Goal: Transaction & Acquisition: Purchase product/service

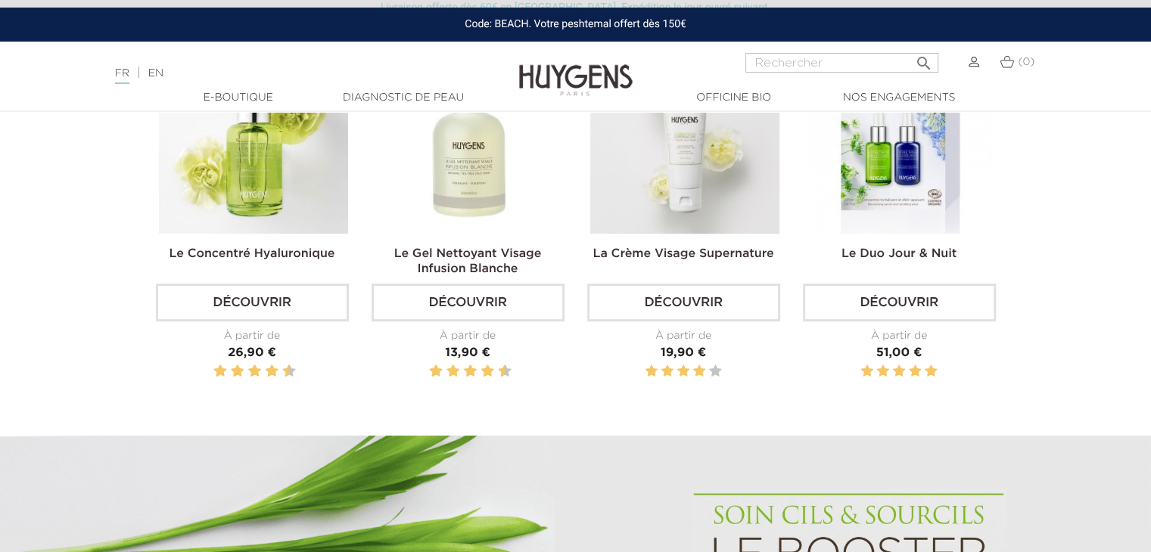
scroll to position [578, 0]
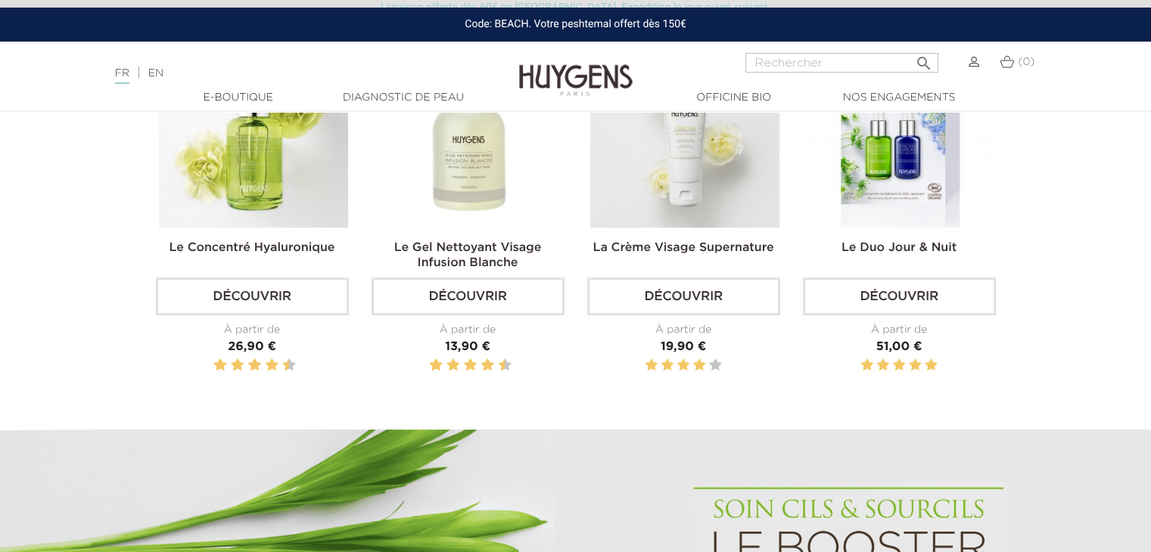
click at [669, 188] on img at bounding box center [684, 133] width 189 height 189
